Goal: Task Accomplishment & Management: Use online tool/utility

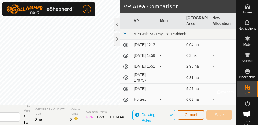
click at [189, 113] on span "Cancel" at bounding box center [190, 114] width 13 height 4
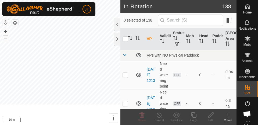
click at [228, 116] on icon at bounding box center [227, 114] width 6 height 6
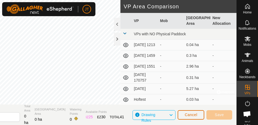
click at [193, 114] on span "Cancel" at bounding box center [190, 114] width 13 height 4
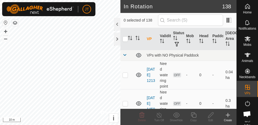
click at [226, 115] on icon at bounding box center [227, 114] width 6 height 6
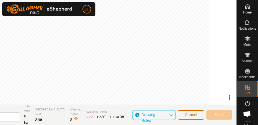
click at [189, 114] on span "Cancel" at bounding box center [190, 114] width 13 height 4
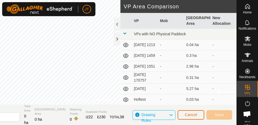
click at [190, 115] on span "Cancel" at bounding box center [190, 114] width 13 height 4
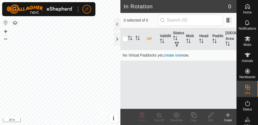
click at [224, 114] on create-svg-icon at bounding box center [227, 114] width 17 height 6
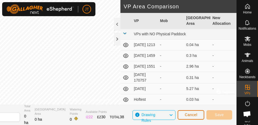
click at [191, 114] on span "Cancel" at bounding box center [190, 114] width 13 height 4
click at [167, 111] on span "Drawing Rules" at bounding box center [154, 114] width 27 height 7
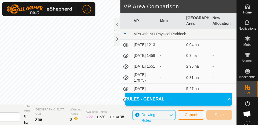
click at [167, 114] on span "Drawing Rules" at bounding box center [154, 114] width 27 height 7
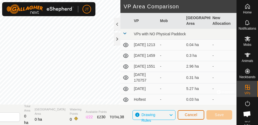
click at [189, 114] on span "Cancel" at bounding box center [190, 114] width 13 height 4
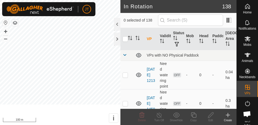
click at [224, 114] on icon at bounding box center [227, 114] width 6 height 6
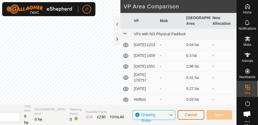
click at [192, 114] on span "Cancel" at bounding box center [190, 114] width 13 height 4
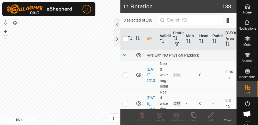
click at [116, 20] on div at bounding box center [117, 24] width 6 height 13
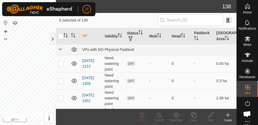
click at [53, 39] on div at bounding box center [52, 38] width 6 height 13
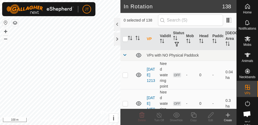
click at [117, 41] on div at bounding box center [117, 38] width 6 height 13
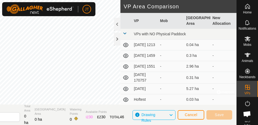
click at [170, 114] on icon at bounding box center [171, 114] width 4 height 7
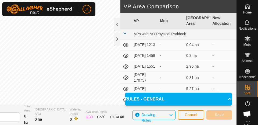
click at [227, 98] on icon at bounding box center [229, 99] width 4 height 4
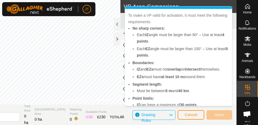
scroll to position [12, 0]
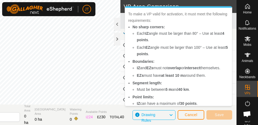
click at [87, 97] on link "Privacy Policy" at bounding box center [77, 99] width 20 height 5
click at [91, 12] on div "JT" at bounding box center [86, 9] width 9 height 9
click at [190, 115] on span "Cancel" at bounding box center [190, 114] width 13 height 4
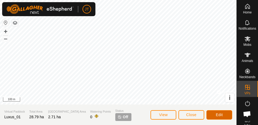
click at [217, 114] on span "Edit" at bounding box center [219, 114] width 7 height 4
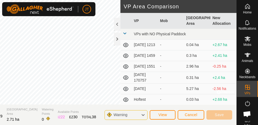
click at [246, 103] on icon at bounding box center [247, 103] width 6 height 6
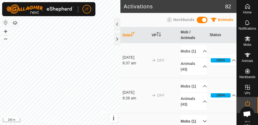
scroll to position [37, 0]
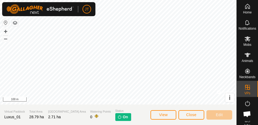
click at [246, 101] on icon at bounding box center [247, 102] width 5 height 5
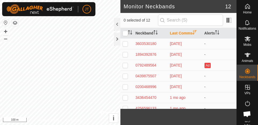
click at [249, 42] on icon at bounding box center [247, 38] width 6 height 6
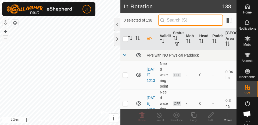
click at [172, 20] on input "text" at bounding box center [190, 19] width 65 height 11
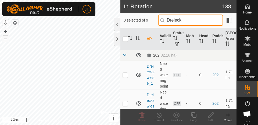
type input "Dreieck"
click at [124, 73] on p-checkbox at bounding box center [124, 74] width 5 height 4
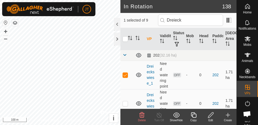
click at [125, 73] on p-checkbox at bounding box center [124, 74] width 5 height 4
checkbox input "false"
click at [127, 101] on p-checkbox at bounding box center [124, 103] width 5 height 4
click at [126, 101] on p-checkbox at bounding box center [124, 103] width 5 height 4
checkbox input "false"
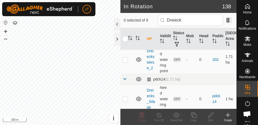
scroll to position [57, 0]
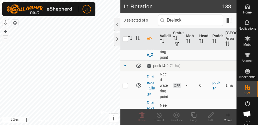
click at [125, 20] on p-checkbox at bounding box center [124, 17] width 5 height 4
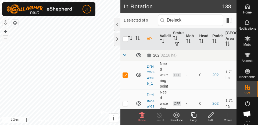
click at [124, 72] on p-checkbox at bounding box center [124, 74] width 5 height 4
checkbox input "false"
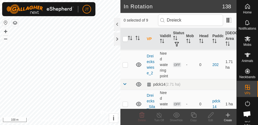
scroll to position [40, 0]
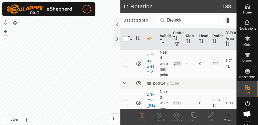
click at [128, 21] on td at bounding box center [126, 15] width 13 height 11
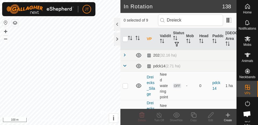
click at [126, 53] on span at bounding box center [124, 55] width 4 height 4
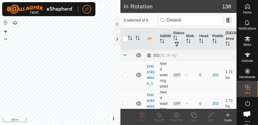
click at [124, 72] on p-checkbox at bounding box center [124, 74] width 5 height 4
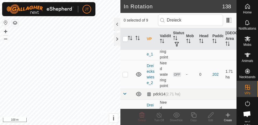
scroll to position [30, 0]
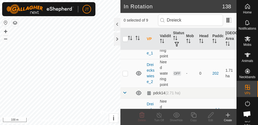
click at [126, 59] on td at bounding box center [126, 44] width 13 height 28
checkbox input "true"
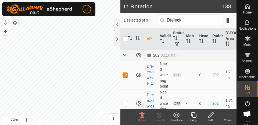
click at [127, 101] on p-checkbox at bounding box center [124, 103] width 5 height 4
checkbox input "true"
click at [125, 69] on td at bounding box center [126, 74] width 13 height 28
checkbox input "false"
click at [128, 101] on p-tablecheckbox at bounding box center [124, 103] width 5 height 4
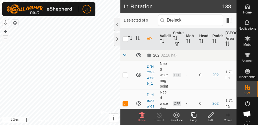
checkbox input "false"
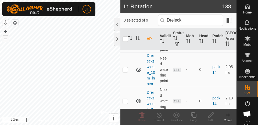
scroll to position [104, 0]
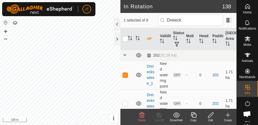
click at [126, 72] on p-checkbox at bounding box center [124, 74] width 5 height 4
checkbox input "false"
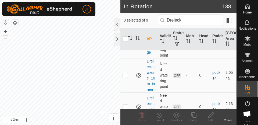
scroll to position [101, 0]
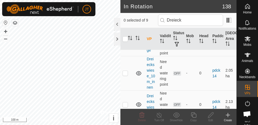
click at [124, 17] on td at bounding box center [126, 2] width 13 height 28
checkbox input "true"
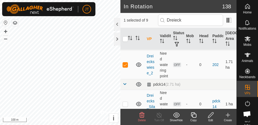
scroll to position [39, 0]
click at [126, 21] on td at bounding box center [126, 15] width 13 height 11
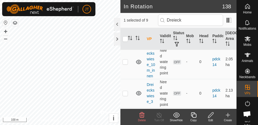
scroll to position [57, 0]
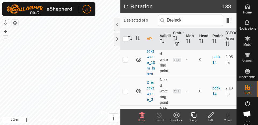
click at [125, 30] on p-checkbox at bounding box center [124, 28] width 5 height 4
checkbox input "true"
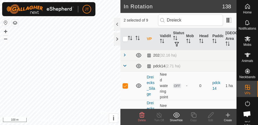
click at [125, 65] on span at bounding box center [124, 65] width 4 height 4
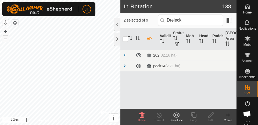
click at [124, 64] on span at bounding box center [124, 65] width 4 height 4
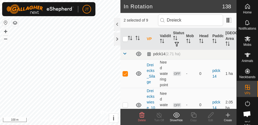
scroll to position [17, 0]
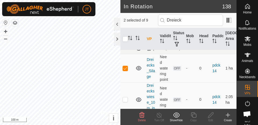
click at [125, 82] on td at bounding box center [126, 68] width 13 height 28
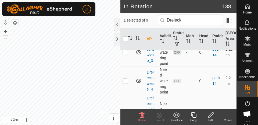
scroll to position [0, 0]
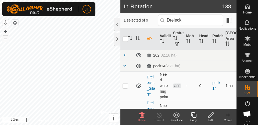
click at [127, 83] on p-checkbox at bounding box center [124, 85] width 5 height 4
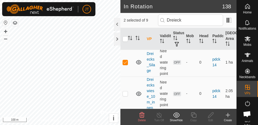
scroll to position [24, 0]
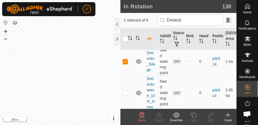
click at [126, 75] on td at bounding box center [126, 61] width 13 height 28
checkbox input "false"
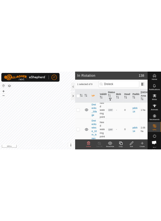
scroll to position [0, 0]
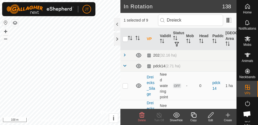
click at [125, 65] on span at bounding box center [124, 65] width 4 height 4
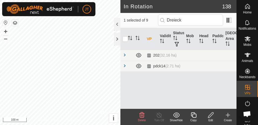
click at [125, 65] on span at bounding box center [124, 65] width 4 height 4
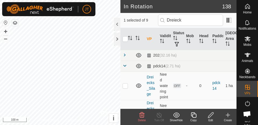
click at [124, 55] on span at bounding box center [124, 55] width 4 height 4
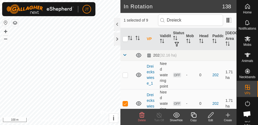
click at [126, 101] on p-tablecheckbox at bounding box center [124, 103] width 5 height 4
checkbox input "false"
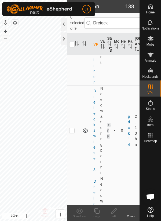
scroll to position [394, 0]
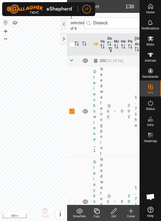
click at [74, 110] on p-checkbox at bounding box center [71, 111] width 5 height 4
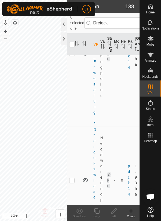
scroll to position [800, 0]
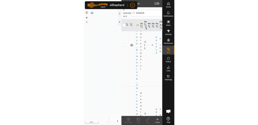
scroll to position [0, 0]
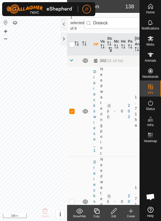
click at [74, 113] on p-checkbox at bounding box center [71, 111] width 5 height 4
checkbox input "false"
click at [64, 39] on div at bounding box center [64, 38] width 6 height 13
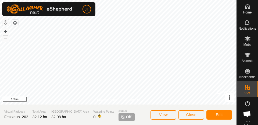
click at [245, 42] on icon at bounding box center [247, 38] width 6 height 6
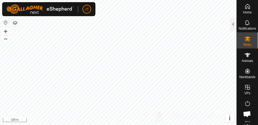
click at [231, 26] on div at bounding box center [233, 24] width 6 height 13
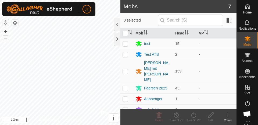
scroll to position [6, 0]
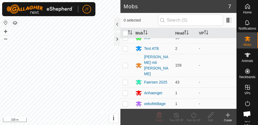
click at [128, 112] on p-checkbox at bounding box center [124, 114] width 5 height 4
checkbox input "true"
click at [193, 115] on icon at bounding box center [193, 114] width 7 height 6
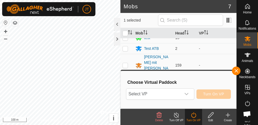
click at [181, 92] on span "Select VP" at bounding box center [153, 93] width 55 height 11
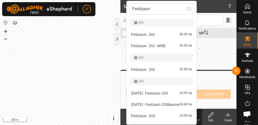
type input "Festzaun"
click at [153, 71] on span "Festzaun_202" at bounding box center [143, 69] width 24 height 4
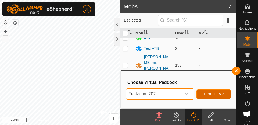
click at [214, 93] on span "Turn On VP" at bounding box center [213, 94] width 21 height 4
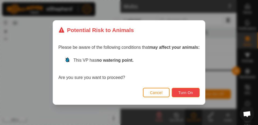
click at [186, 91] on span "Turn On" at bounding box center [185, 92] width 14 height 4
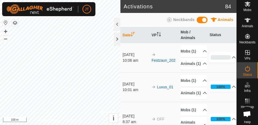
scroll to position [34, 0]
click at [116, 41] on div at bounding box center [117, 38] width 6 height 13
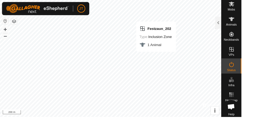
click at [245, 23] on icon at bounding box center [247, 20] width 6 height 6
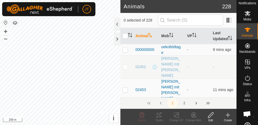
scroll to position [27, 0]
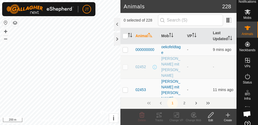
click at [246, 80] on es-activation-svg-icon at bounding box center [247, 76] width 10 height 9
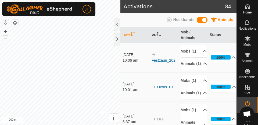
click at [115, 39] on div at bounding box center [117, 38] width 6 height 13
